Goal: Find specific page/section: Find specific page/section

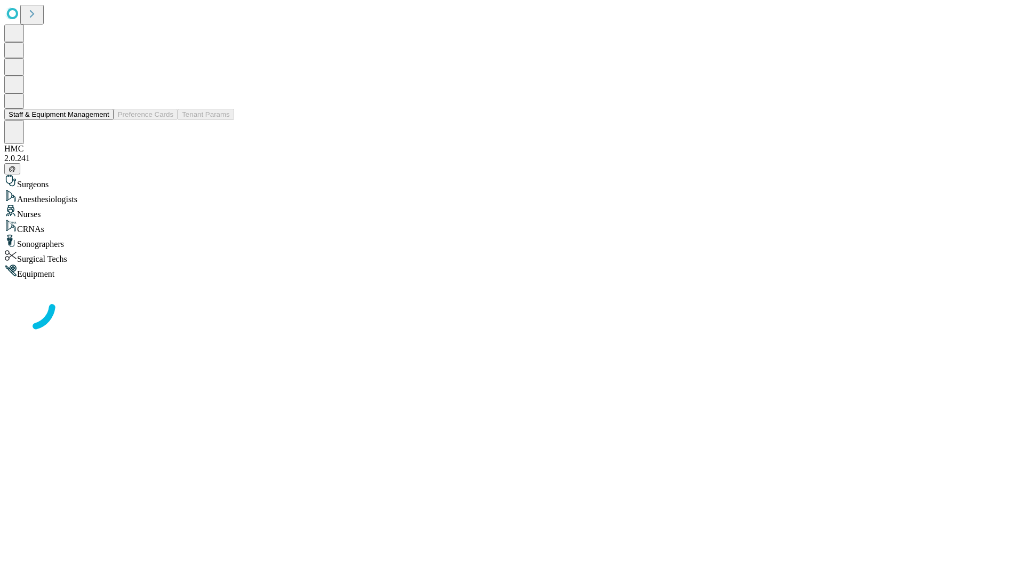
click at [102, 120] on button "Staff & Equipment Management" at bounding box center [58, 114] width 109 height 11
